Goal: Information Seeking & Learning: Find contact information

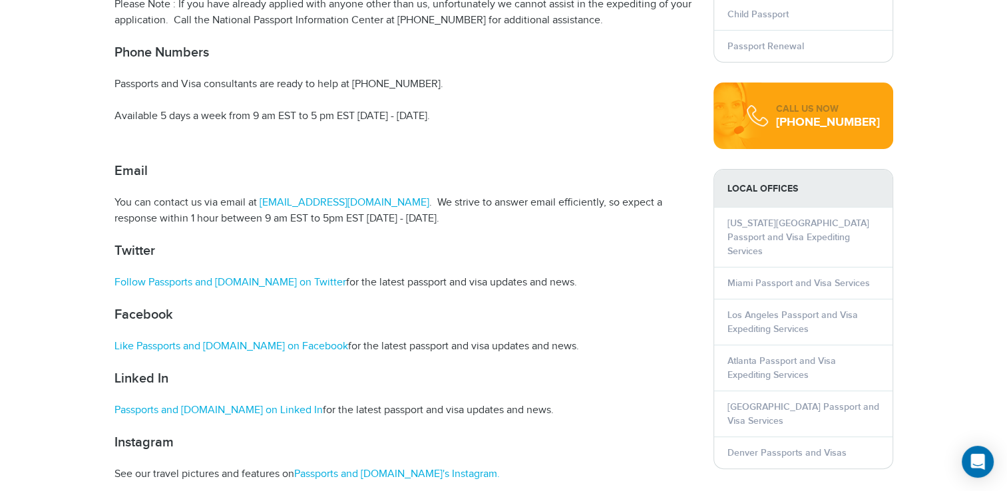
scroll to position [466, 0]
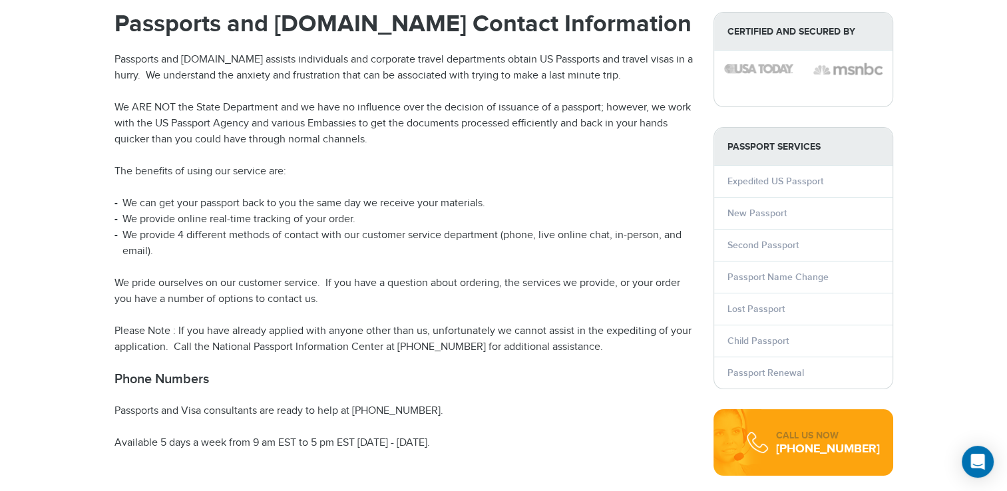
scroll to position [133, 0]
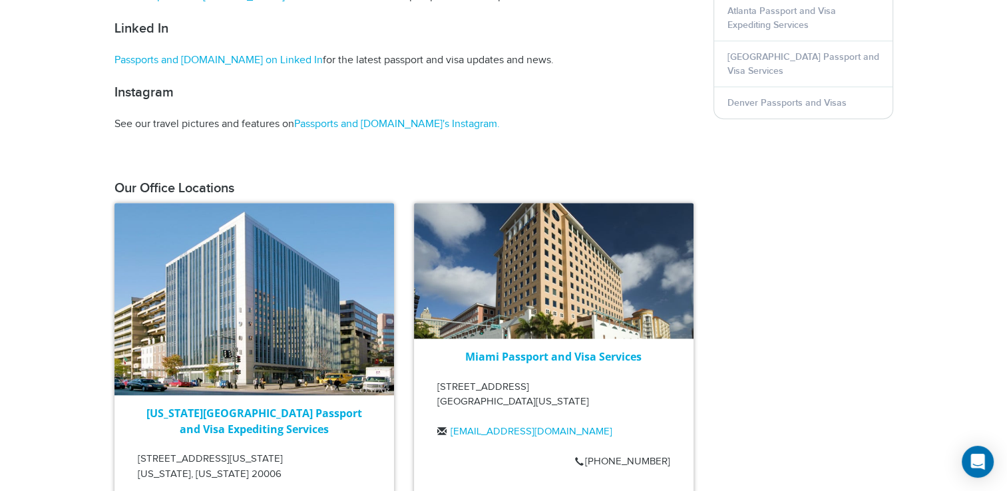
scroll to position [932, 0]
